Goal: Contribute content: Contribute content

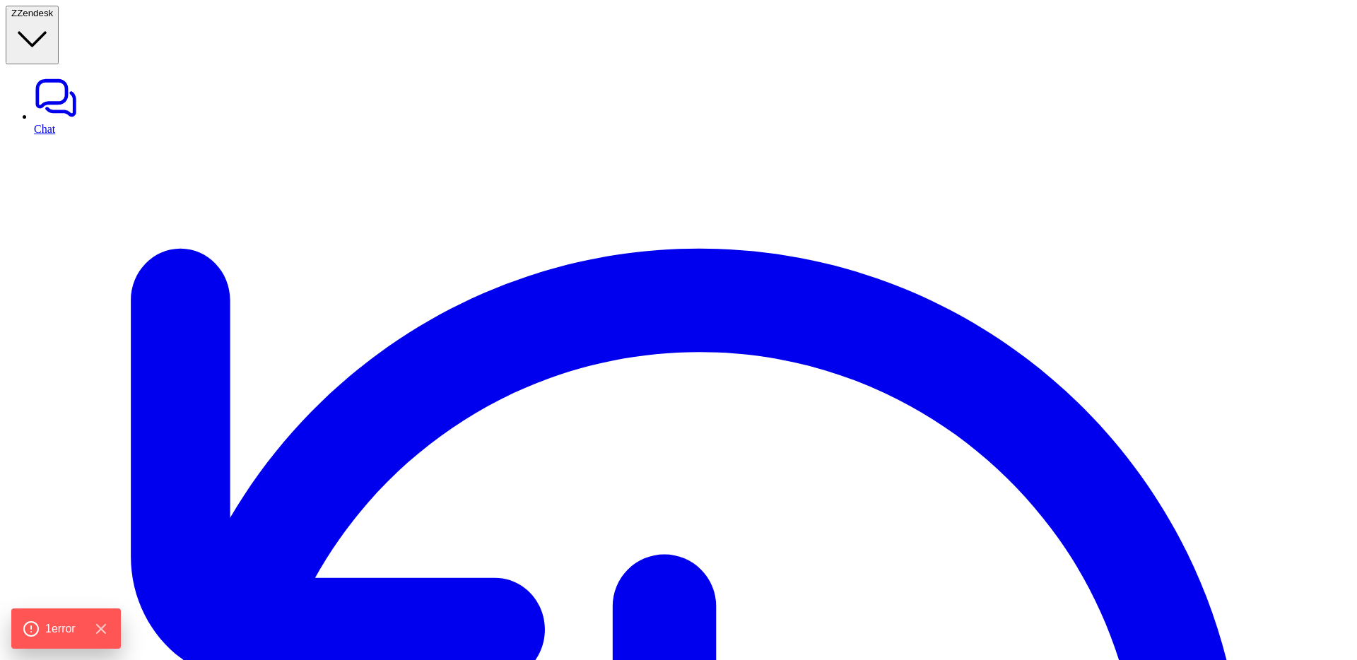
click at [59, 16] on button "Z Zendesk" at bounding box center [32, 35] width 53 height 59
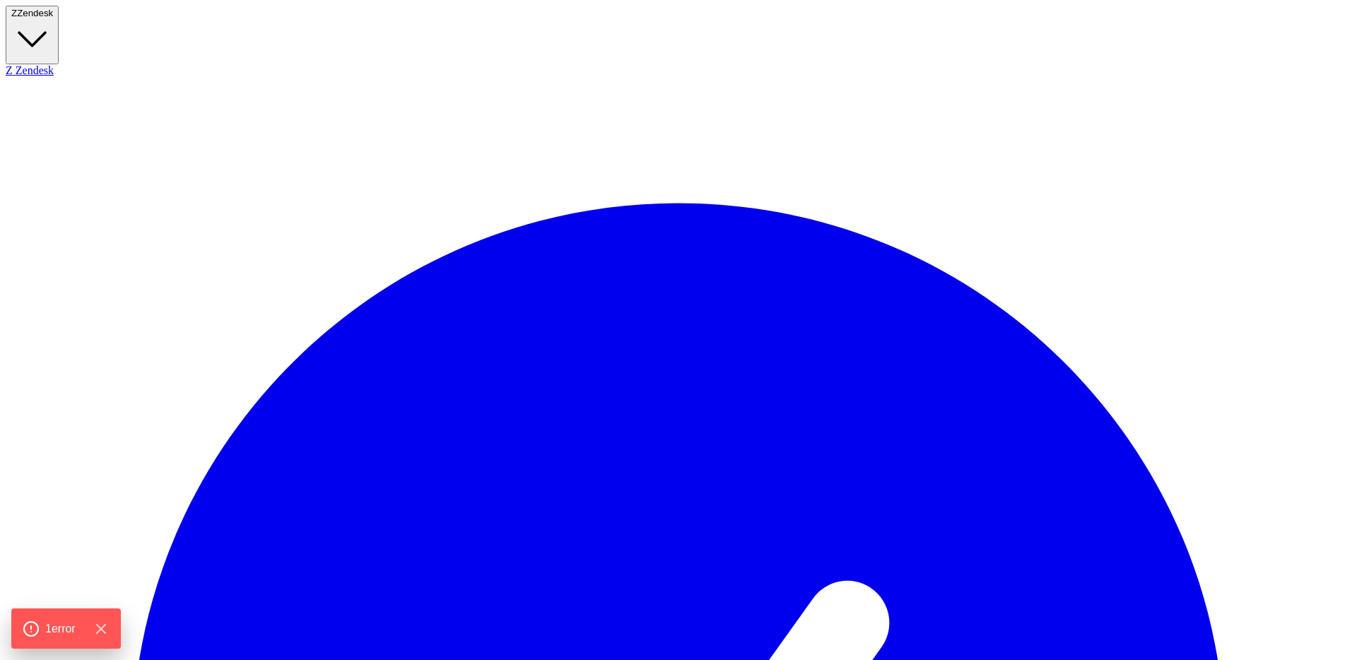
click at [59, 16] on button "Z Zendesk" at bounding box center [32, 35] width 53 height 59
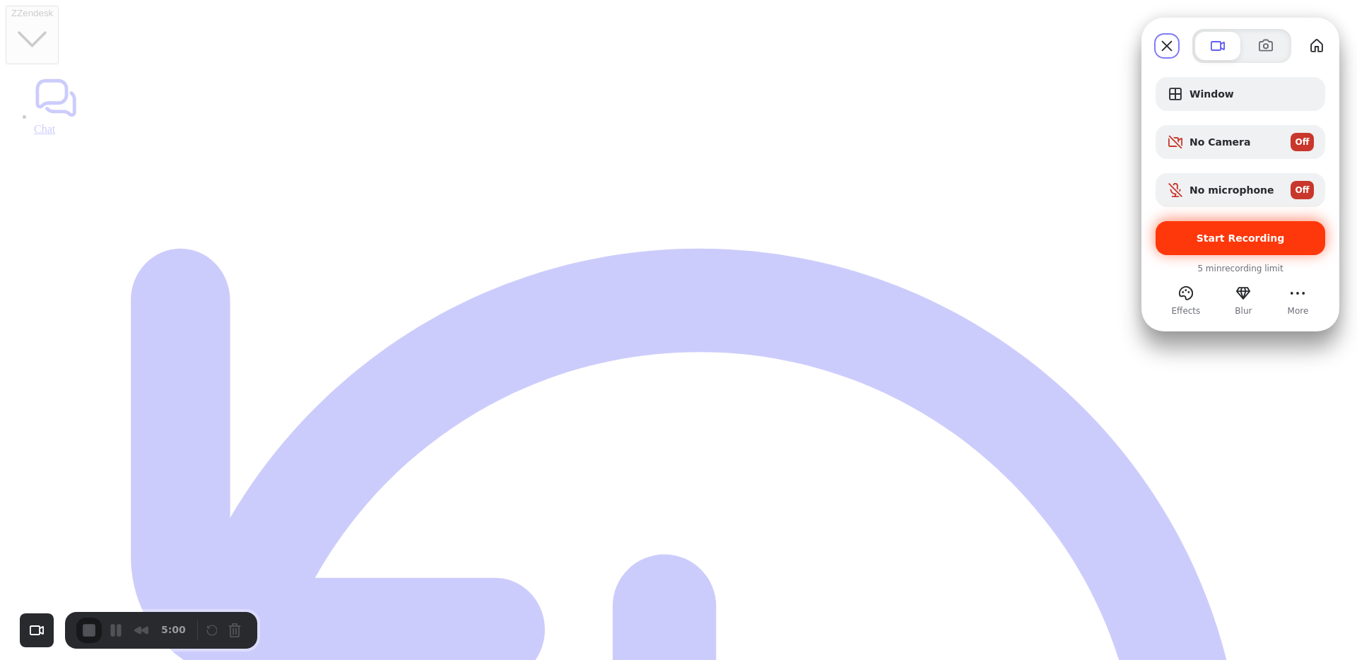
click at [1222, 242] on span "Start Recording" at bounding box center [1240, 238] width 88 height 11
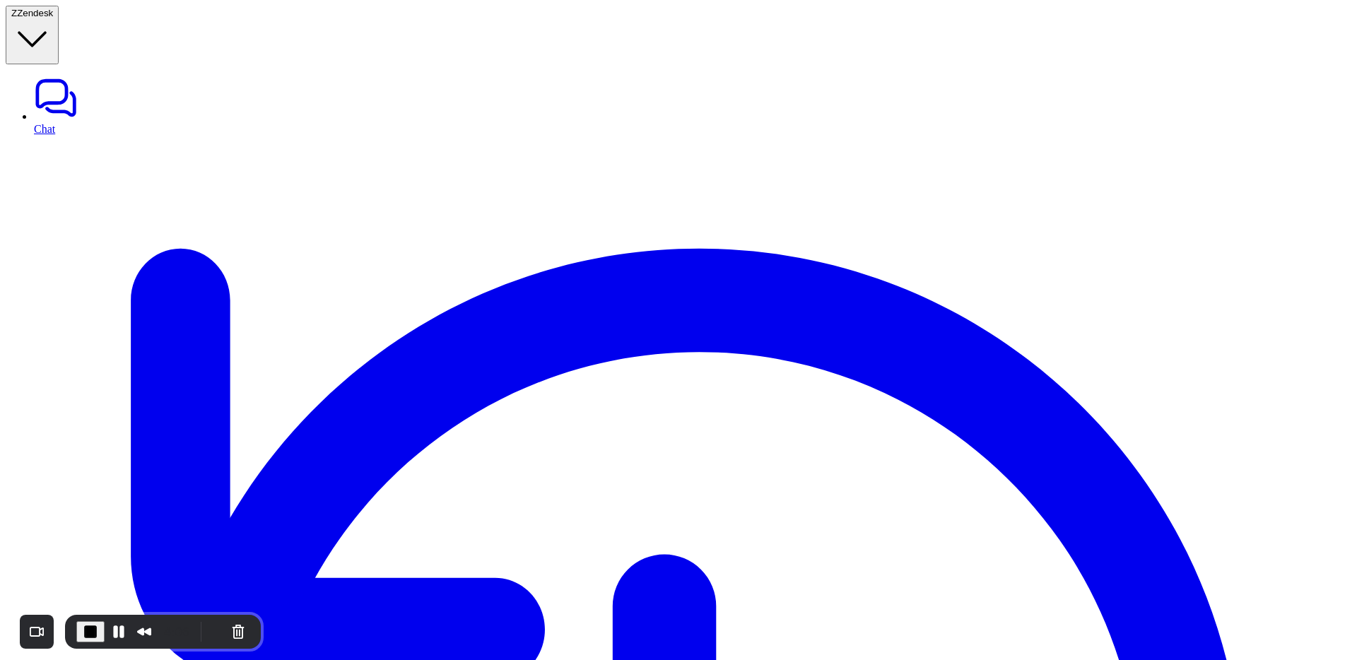
scroll to position [191, 0]
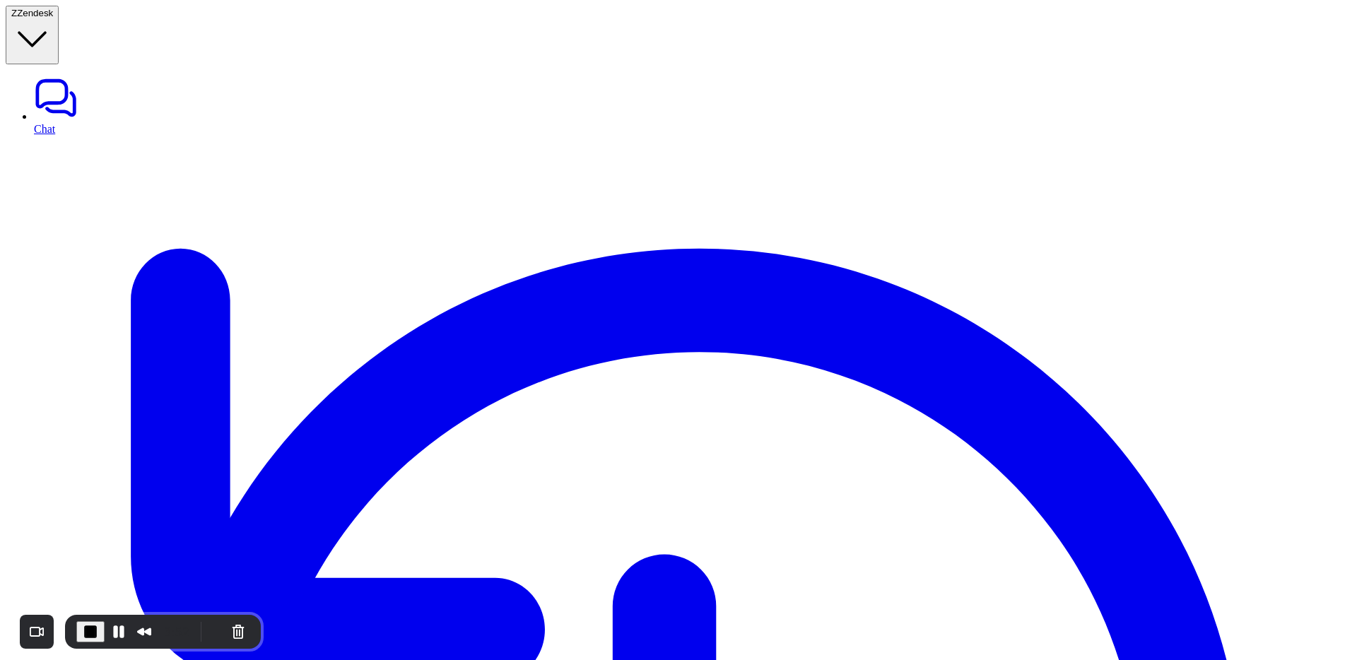
scroll to position [245, 0]
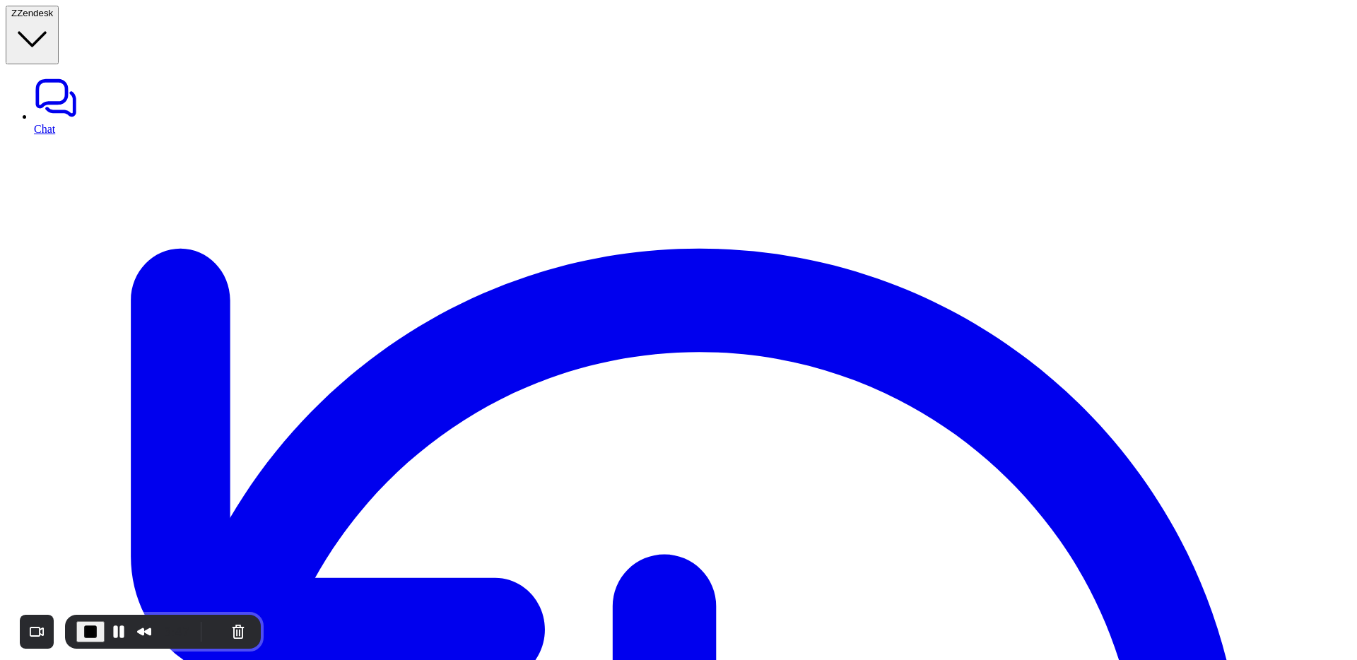
scroll to position [30, 0]
click at [86, 625] on span "End Recording" at bounding box center [90, 631] width 17 height 17
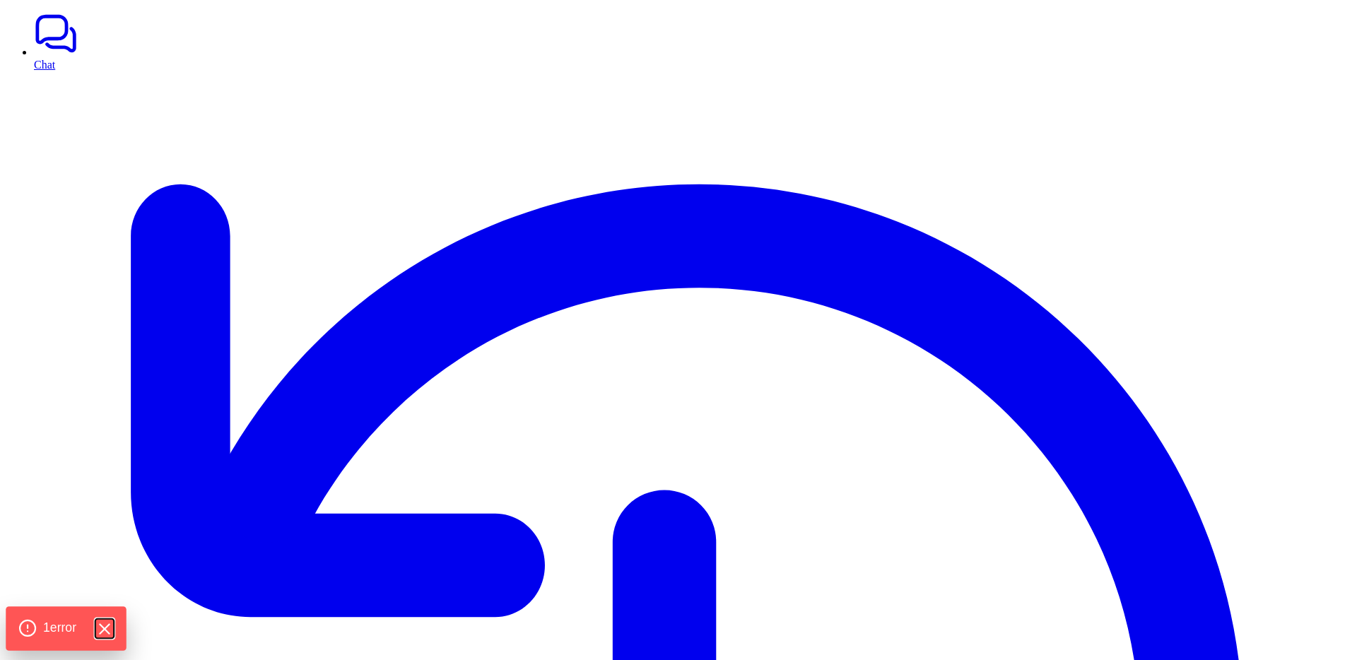
click at [107, 624] on icon "Hide Errors" at bounding box center [104, 629] width 18 height 18
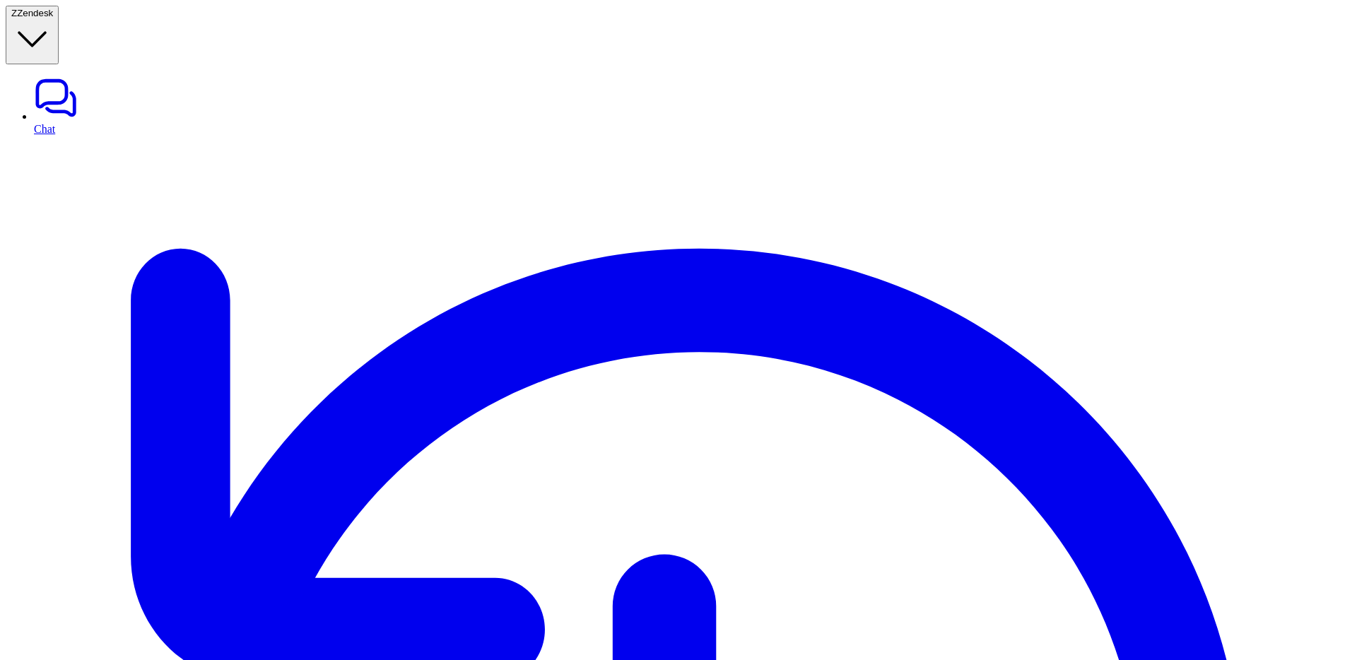
click at [64, 76] on link "Chat" at bounding box center [692, 105] width 1317 height 59
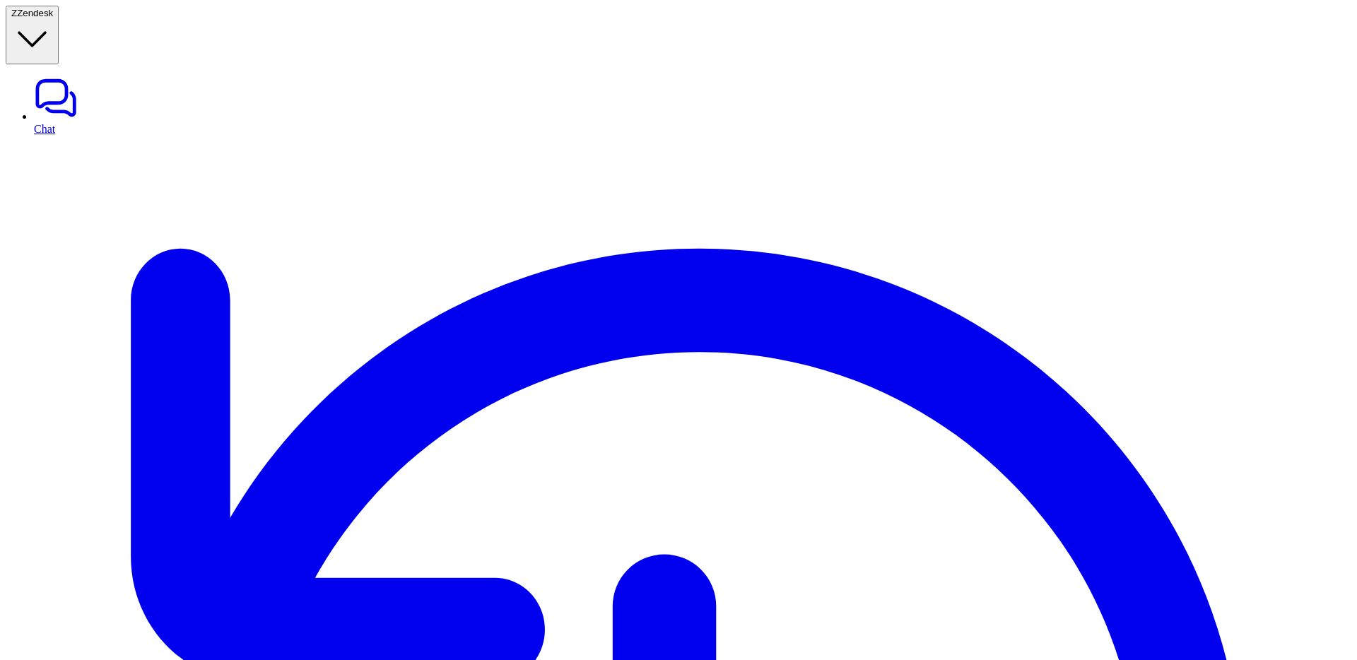
click at [59, 30] on button "Z Zendesk" at bounding box center [32, 35] width 53 height 59
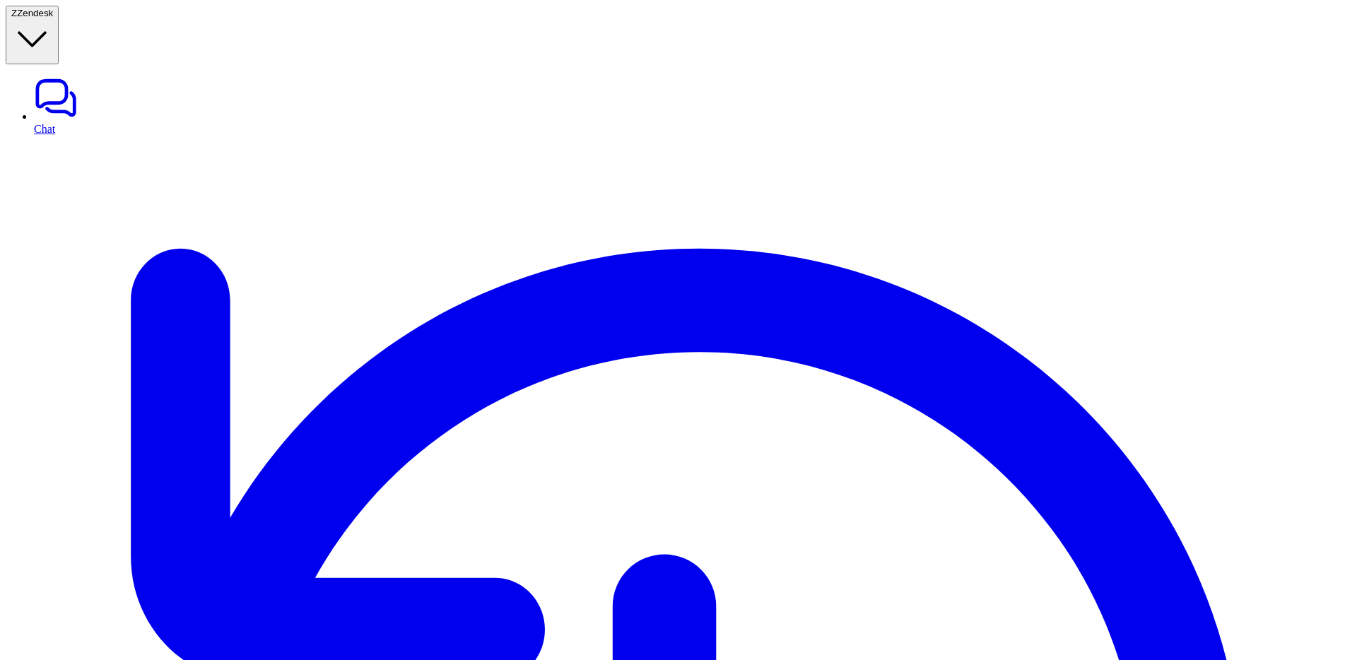
type input "*******"
